Goal: Information Seeking & Learning: Learn about a topic

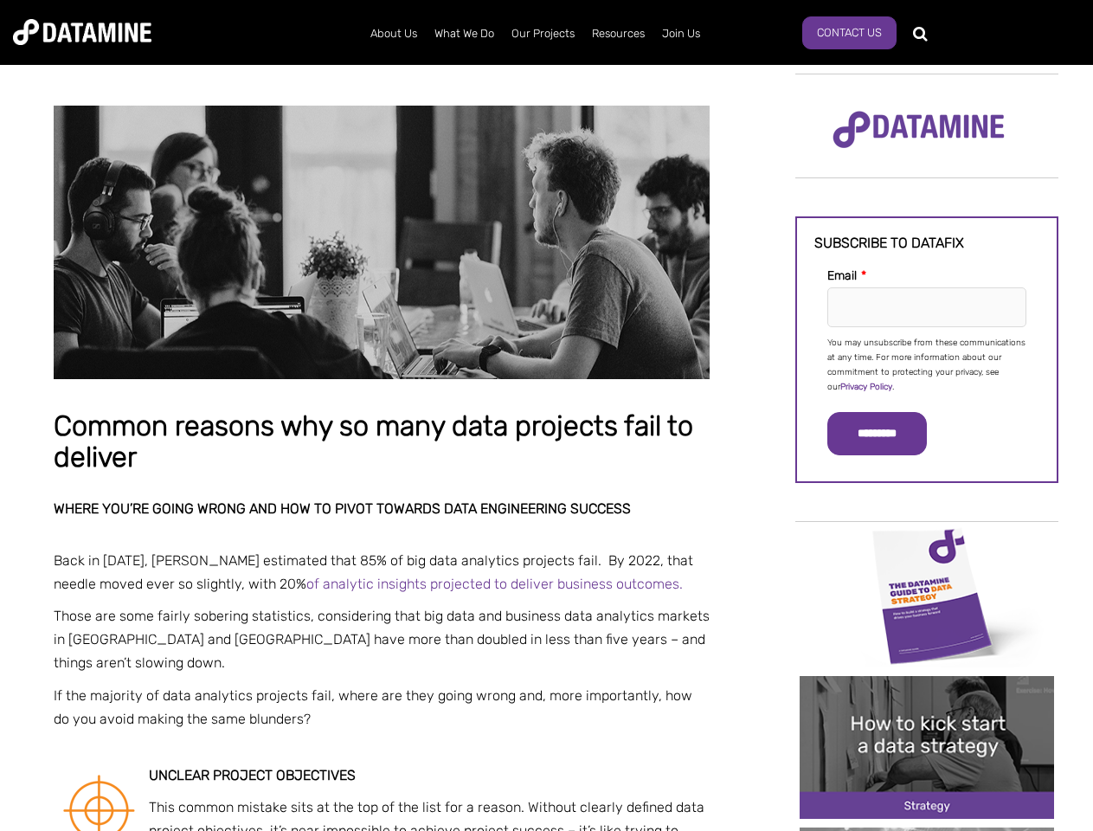
click at [927, 364] on p "You may unsubscribe from these communications at any time. For more information…" at bounding box center [926, 365] width 199 height 59
click at [887, 434] on input "*********" at bounding box center [877, 433] width 100 height 43
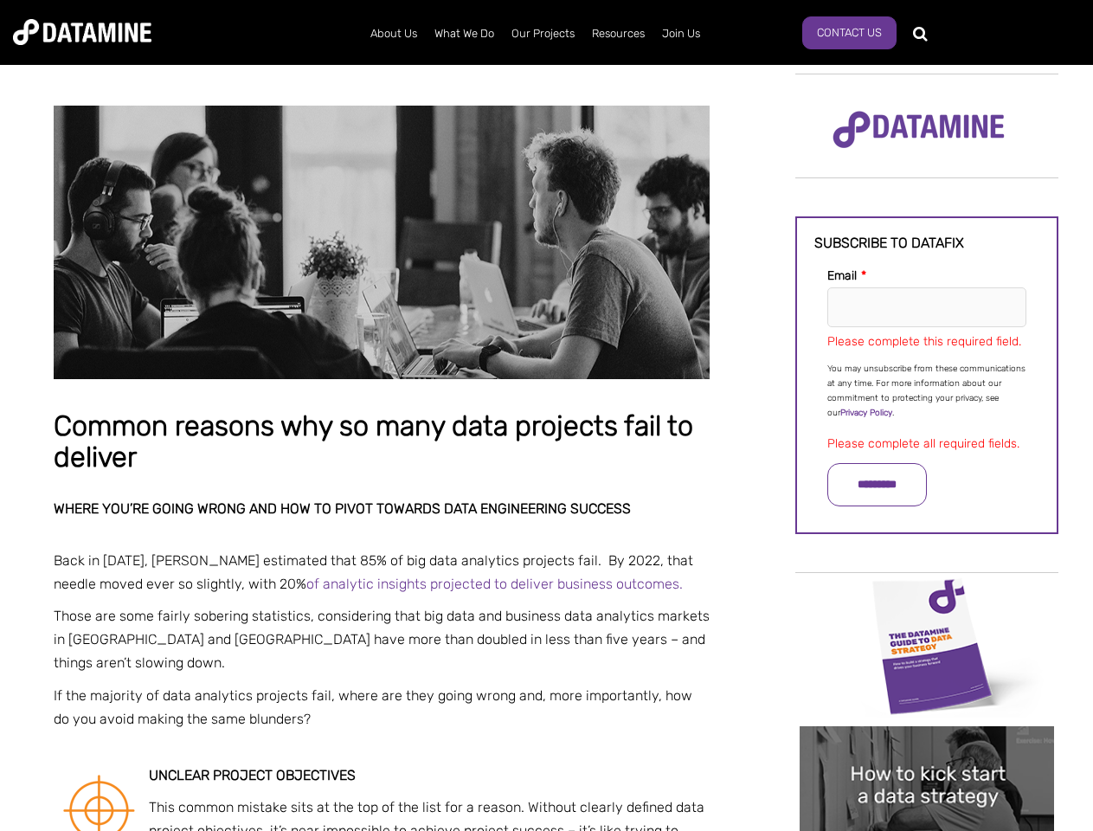
click at [927, 595] on img "Image grid with {{ image_count }} images." at bounding box center [927, 646] width 254 height 143
click at [927, 595] on div "✕" at bounding box center [546, 415] width 1093 height 831
click at [927, 747] on div "✕" at bounding box center [546, 415] width 1093 height 831
click at [927, 747] on img "Image grid with {{ image_count }} images." at bounding box center [927, 797] width 254 height 143
click at [927, 829] on div "✕" at bounding box center [546, 415] width 1093 height 831
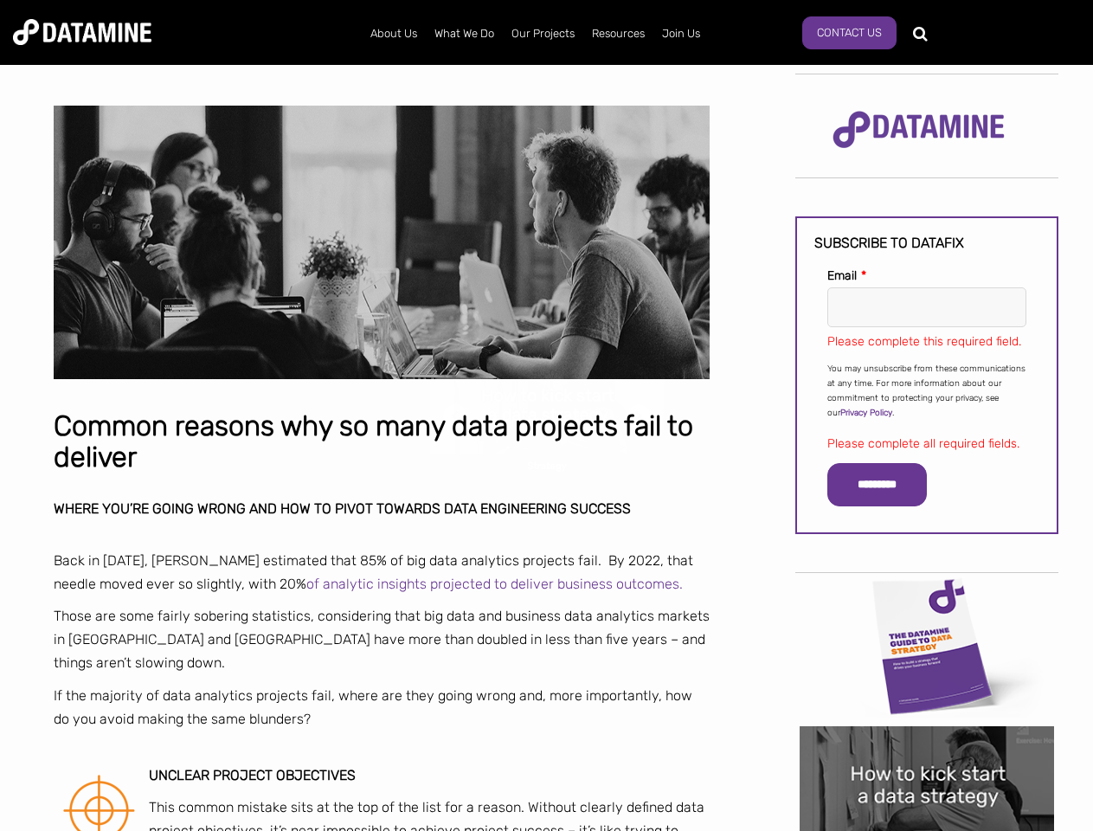
click at [927, 829] on div "✕" at bounding box center [546, 415] width 1093 height 831
